Goal: Check status: Check status

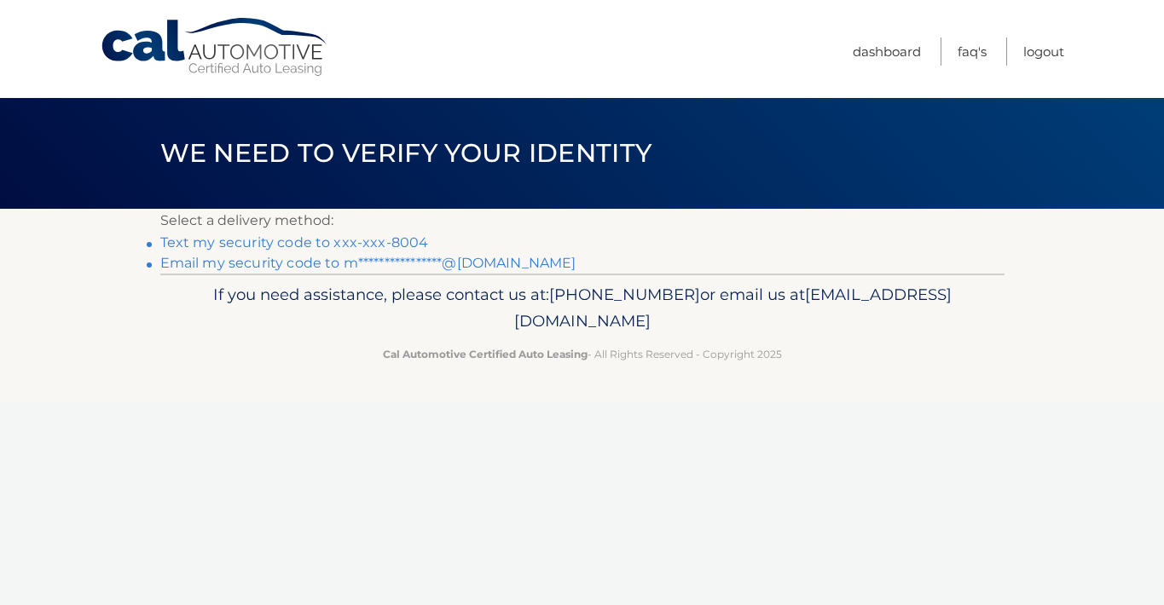
click at [413, 242] on link "Text my security code to xxx-xxx-8004" at bounding box center [294, 242] width 269 height 16
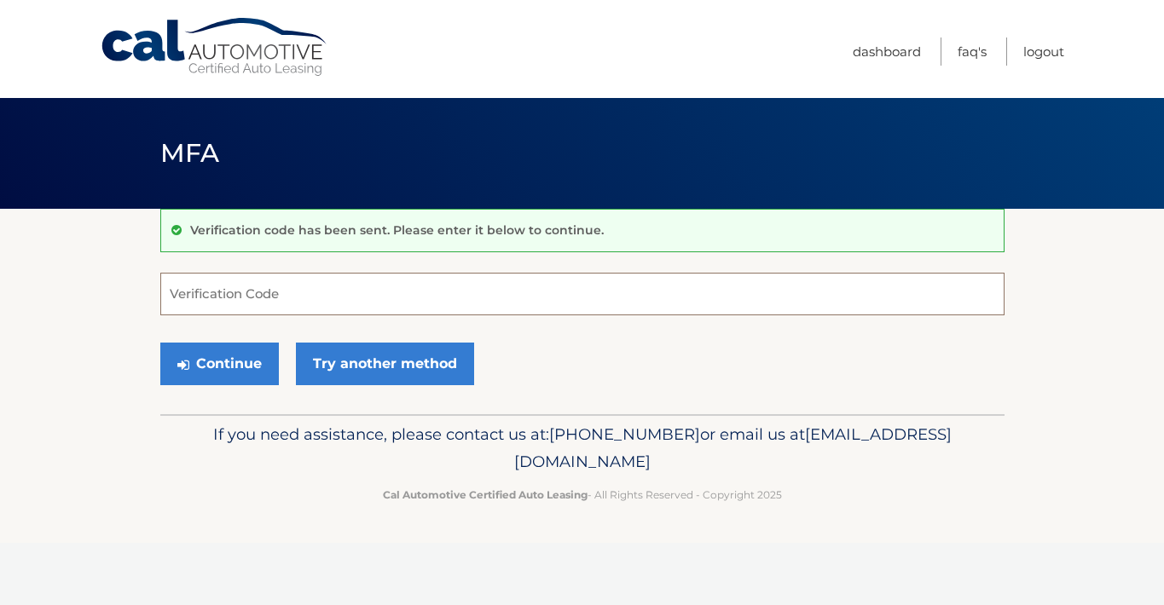
click at [376, 287] on input "Verification Code" at bounding box center [582, 294] width 844 height 43
click at [376, 288] on input "Verification Code" at bounding box center [582, 294] width 844 height 43
type input "238210"
click at [245, 351] on button "Continue" at bounding box center [219, 364] width 119 height 43
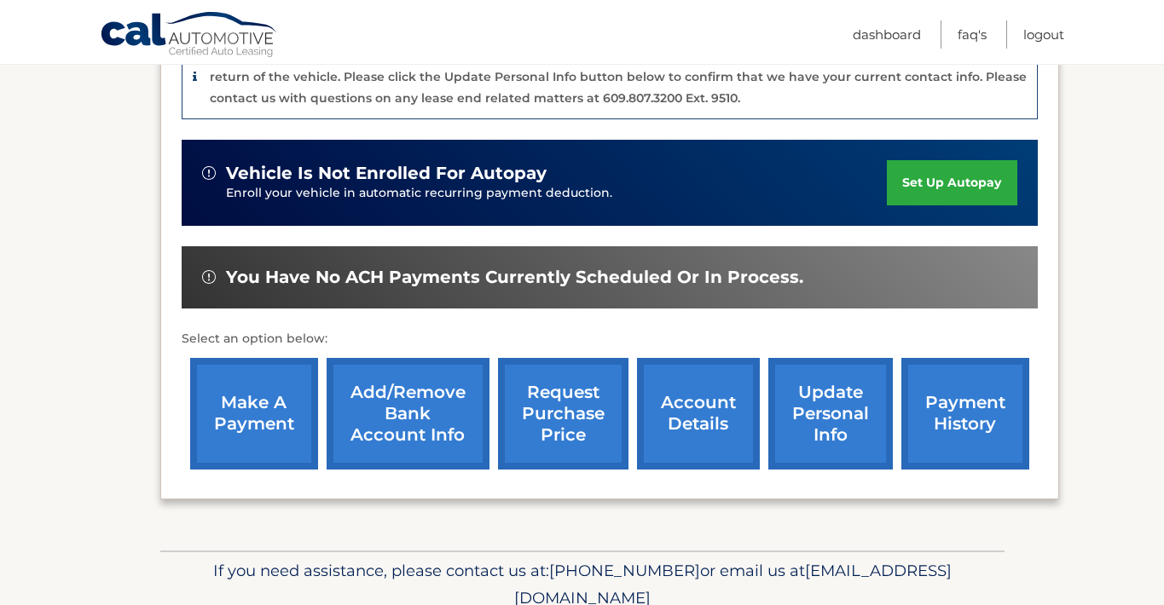
scroll to position [545, 0]
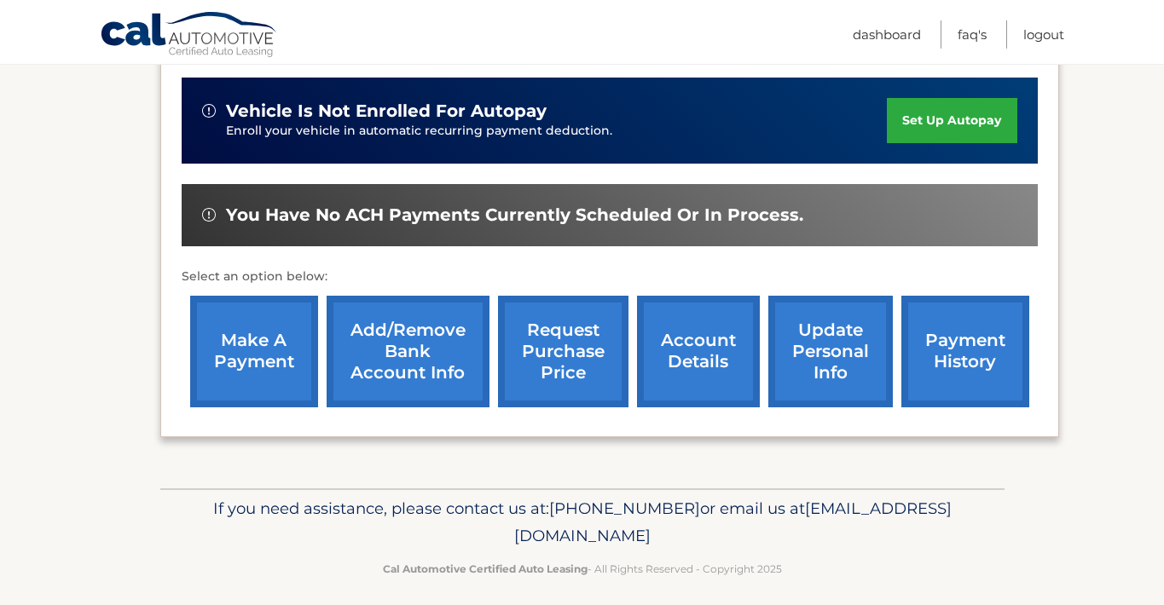
click at [715, 361] on link "account details" at bounding box center [698, 352] width 123 height 112
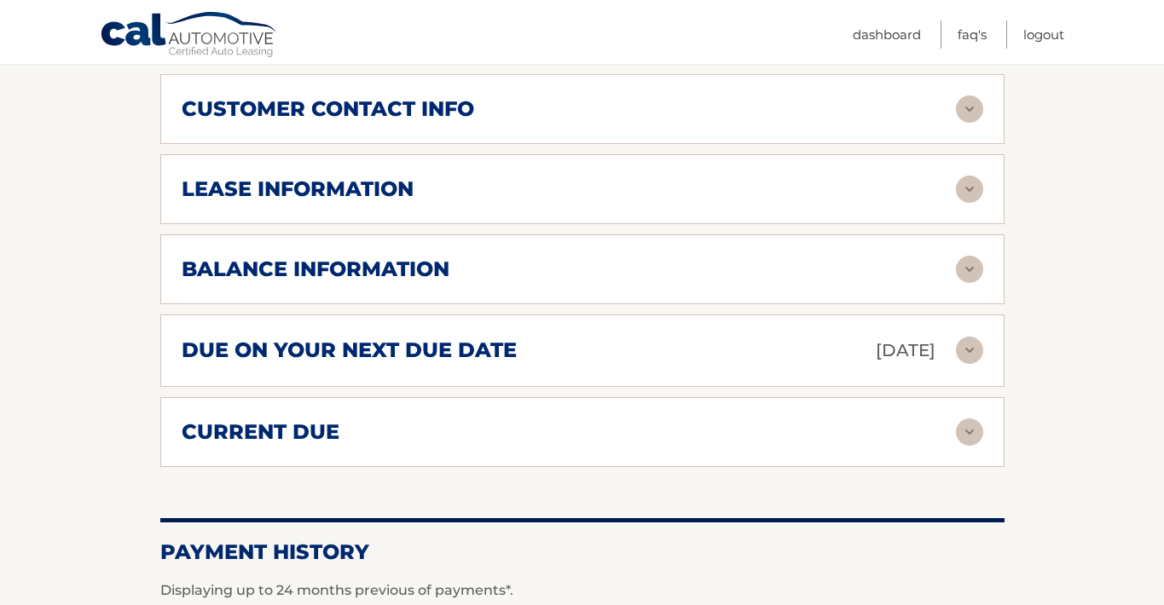
scroll to position [932, 0]
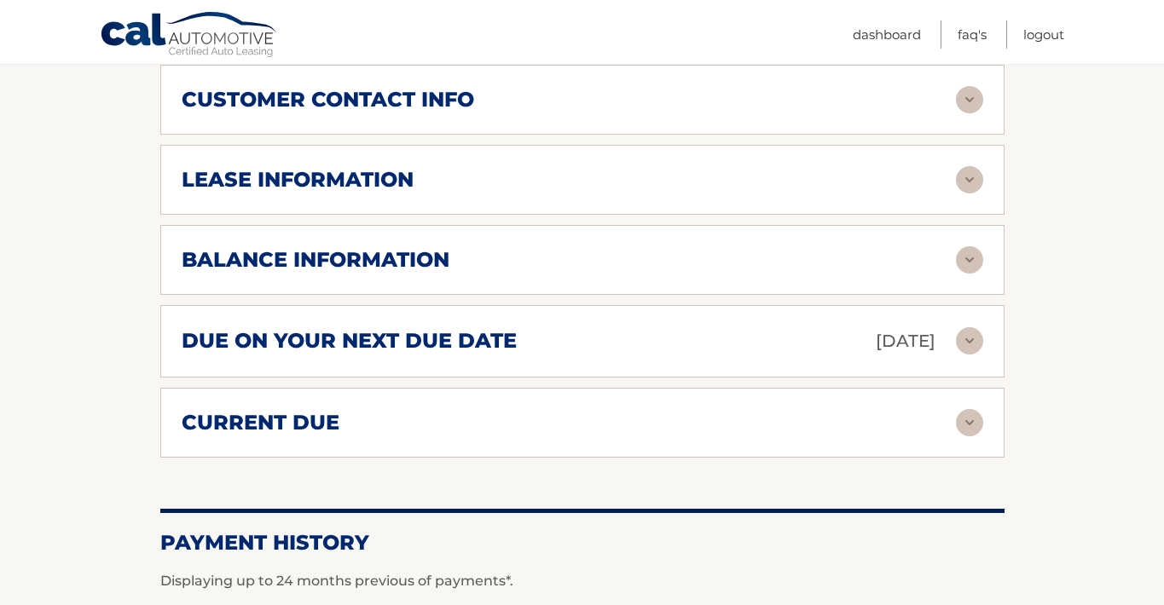
click at [719, 414] on div "current due" at bounding box center [569, 423] width 774 height 26
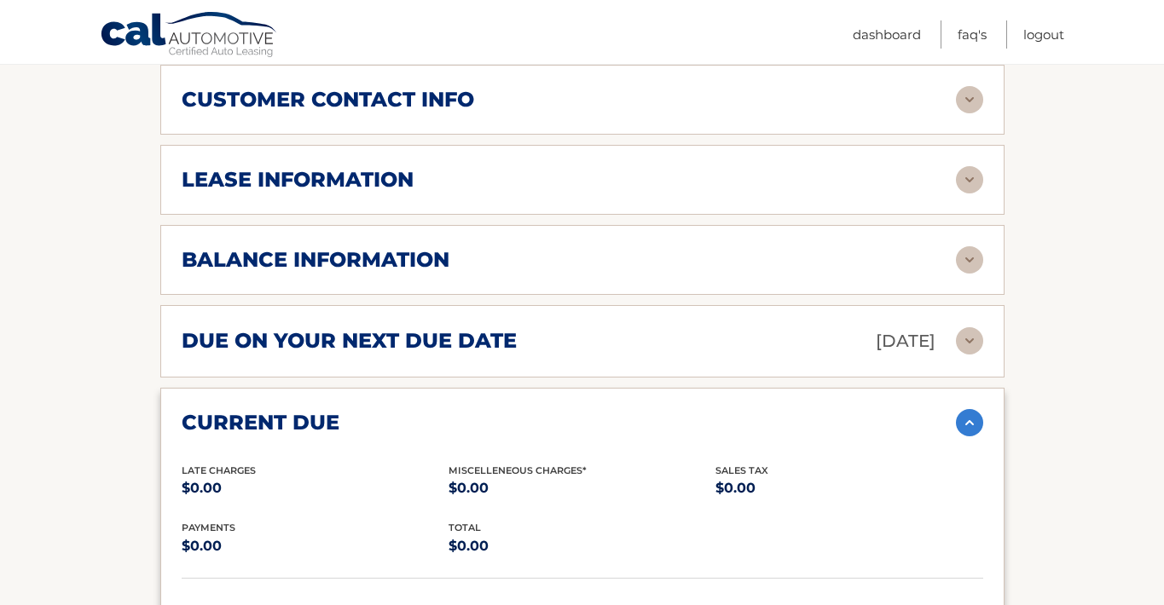
click at [712, 354] on div "due on your next due date [DATE]" at bounding box center [569, 342] width 774 height 30
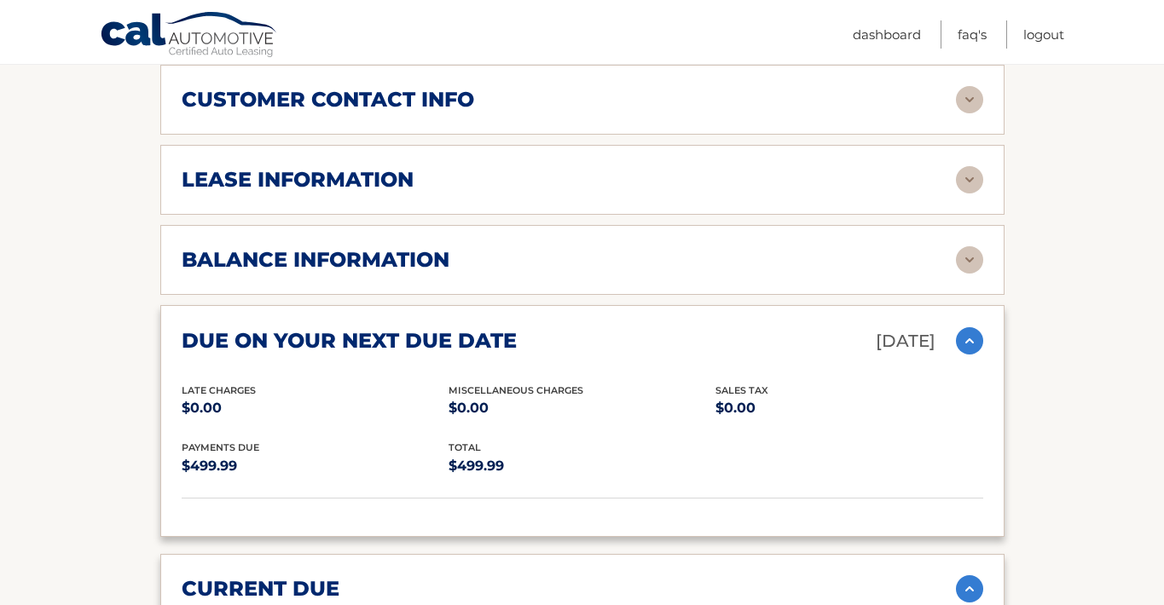
click at [678, 263] on div "balance information" at bounding box center [569, 260] width 774 height 26
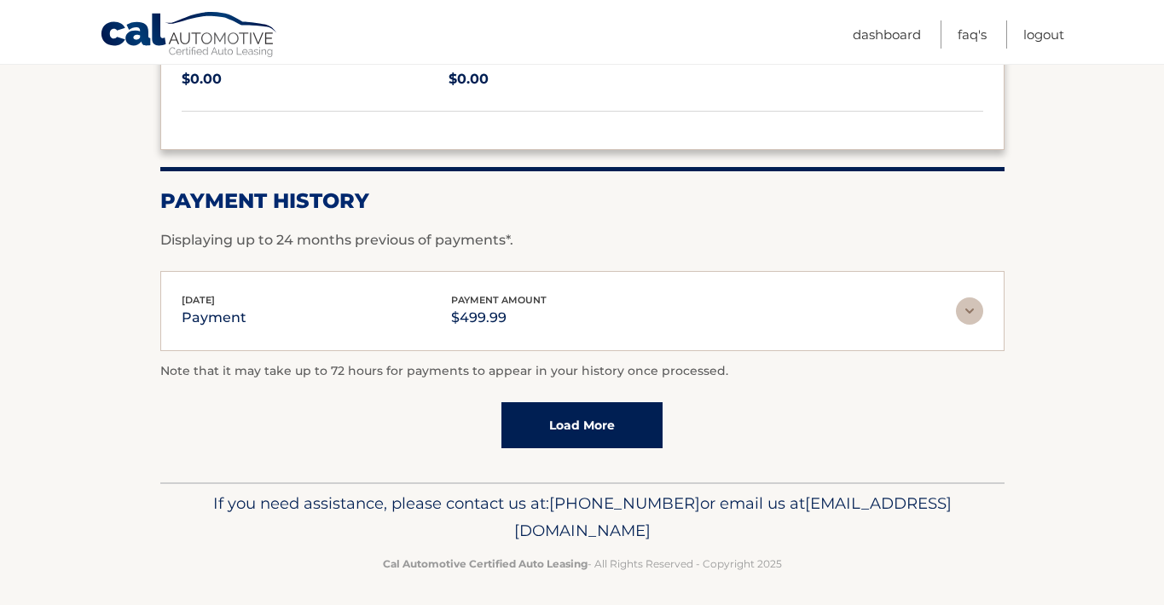
scroll to position [1774, 0]
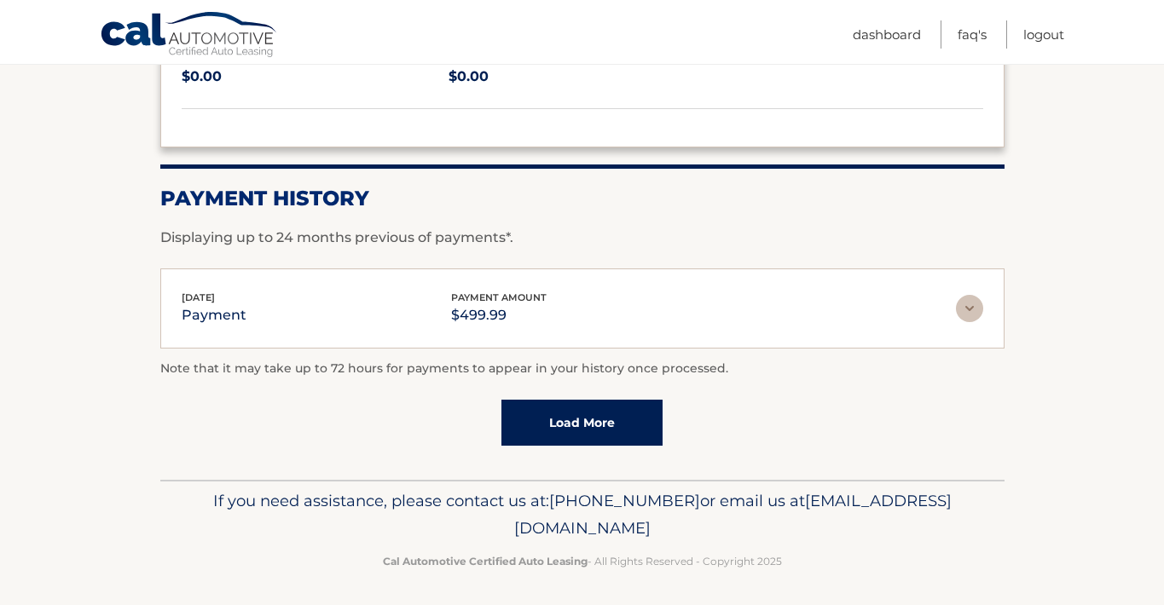
click at [581, 417] on link "Load More" at bounding box center [581, 423] width 161 height 46
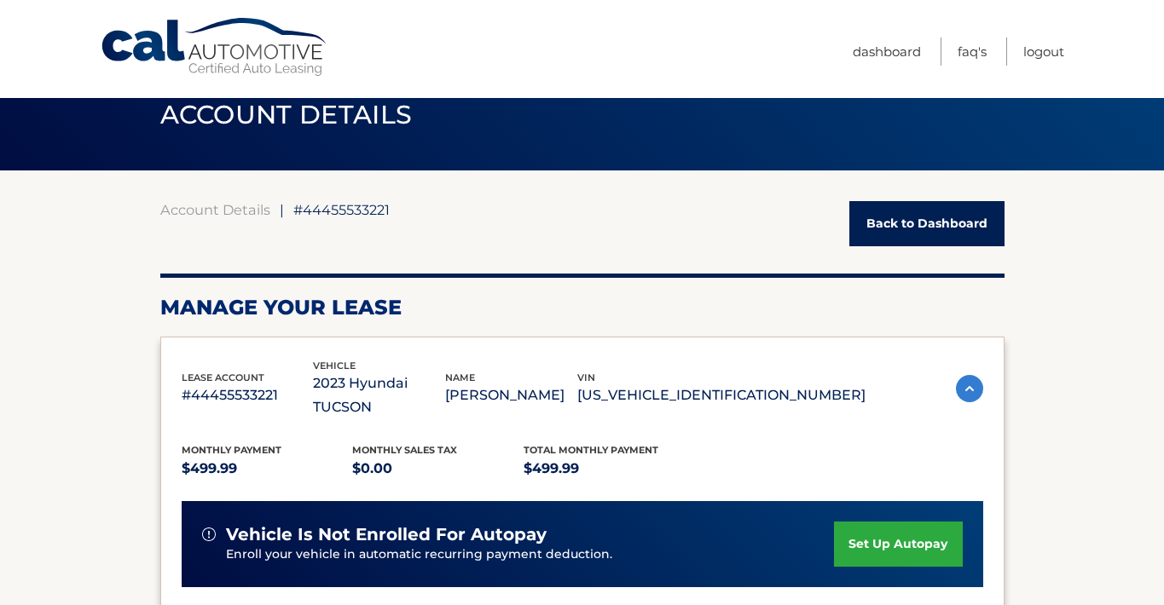
scroll to position [0, 0]
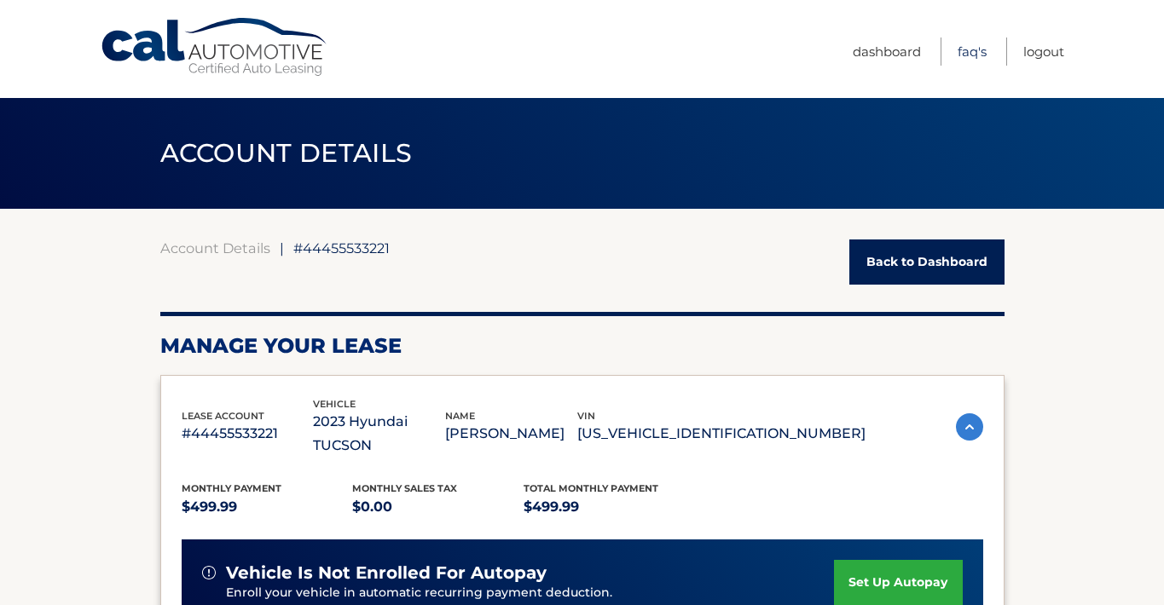
click at [974, 46] on link "FAQ's" at bounding box center [972, 52] width 29 height 28
